Goal: Download file/media

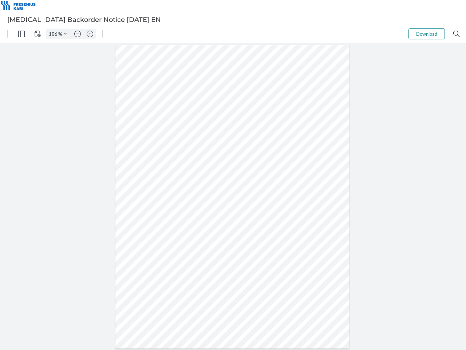
click at [21, 34] on img "Panel" at bounding box center [21, 34] width 7 height 7
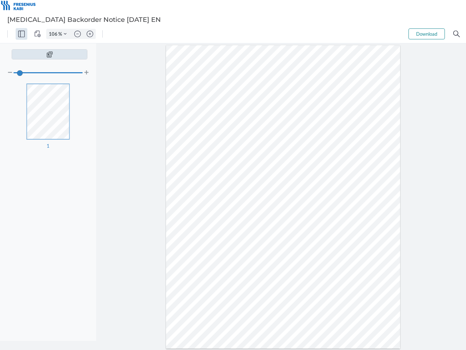
click at [38, 34] on img "View Controls" at bounding box center [37, 34] width 7 height 7
click at [54, 34] on input "106" at bounding box center [53, 34] width 12 height 7
click at [65, 34] on img "Zoom Controls" at bounding box center [65, 33] width 3 height 3
click at [78, 34] on img "Zoom out" at bounding box center [77, 34] width 7 height 7
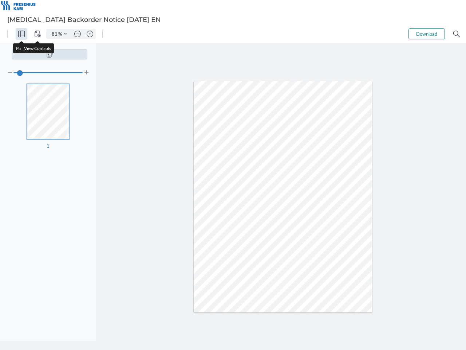
click at [90, 34] on img "Zoom in" at bounding box center [90, 34] width 7 height 7
type input "106"
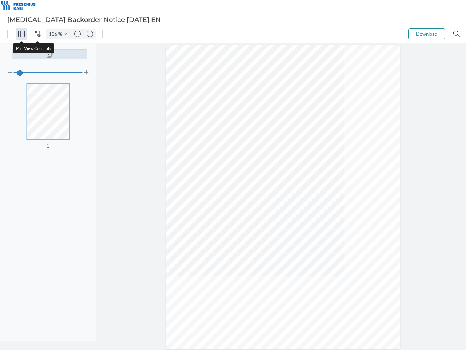
click at [427, 34] on button "Download" at bounding box center [427, 33] width 36 height 11
click at [457, 34] on img "Search" at bounding box center [457, 34] width 7 height 7
